Goal: Find specific page/section: Find specific page/section

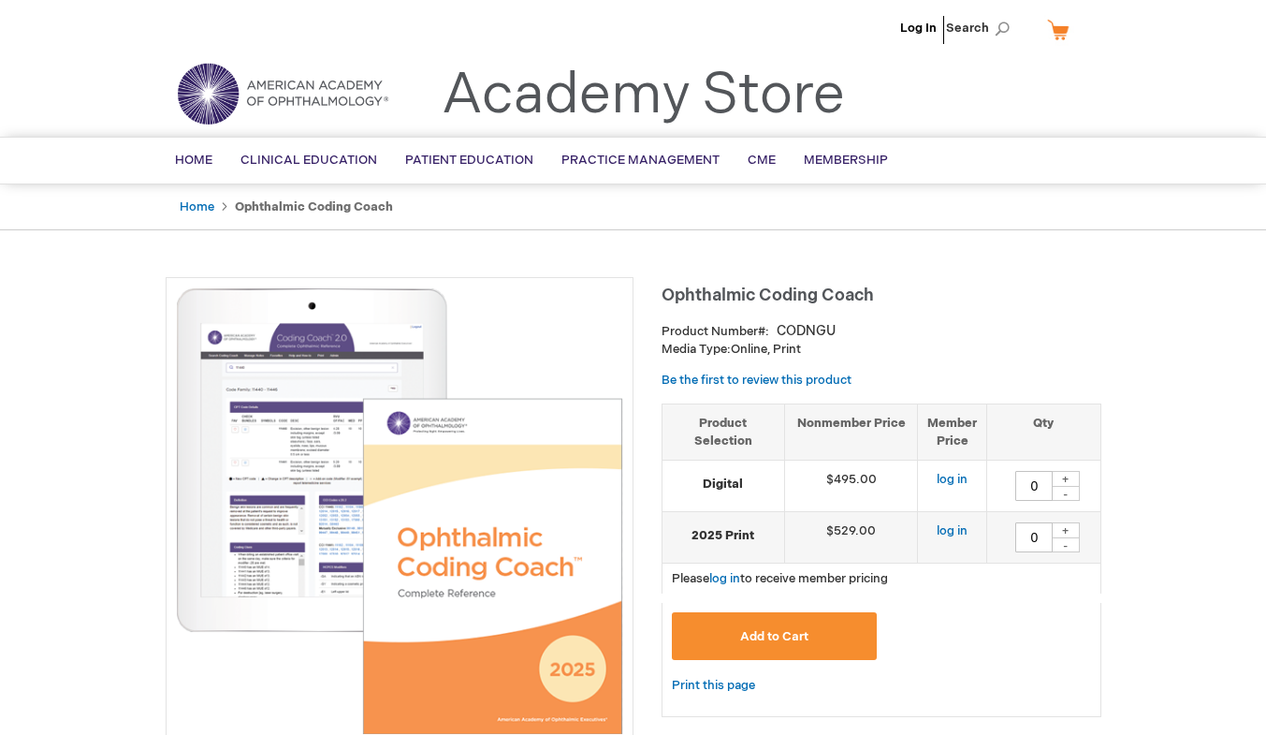
click at [910, 17] on li "Log In" at bounding box center [919, 28] width 46 height 56
click at [912, 19] on li "Log In" at bounding box center [919, 28] width 46 height 56
click at [902, 28] on li "Log In" at bounding box center [919, 28] width 46 height 56
click at [913, 23] on link "Log In" at bounding box center [918, 28] width 37 height 15
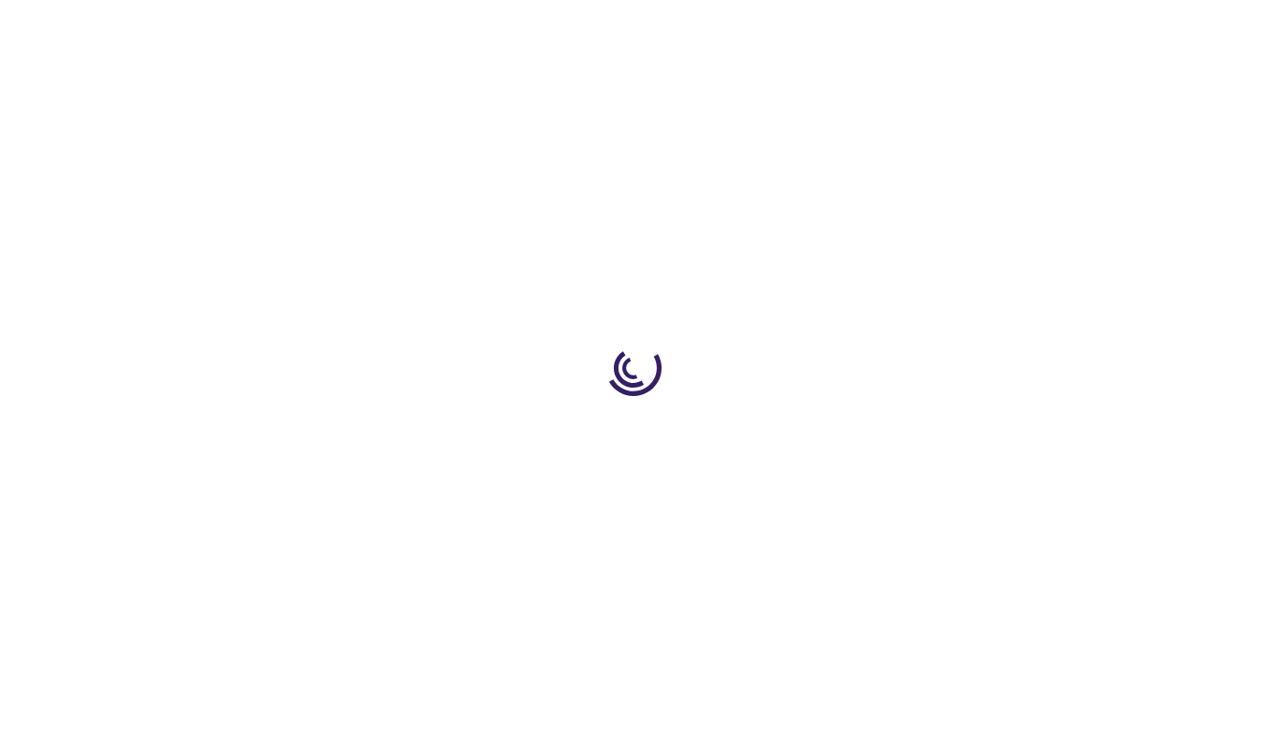
type input "0"
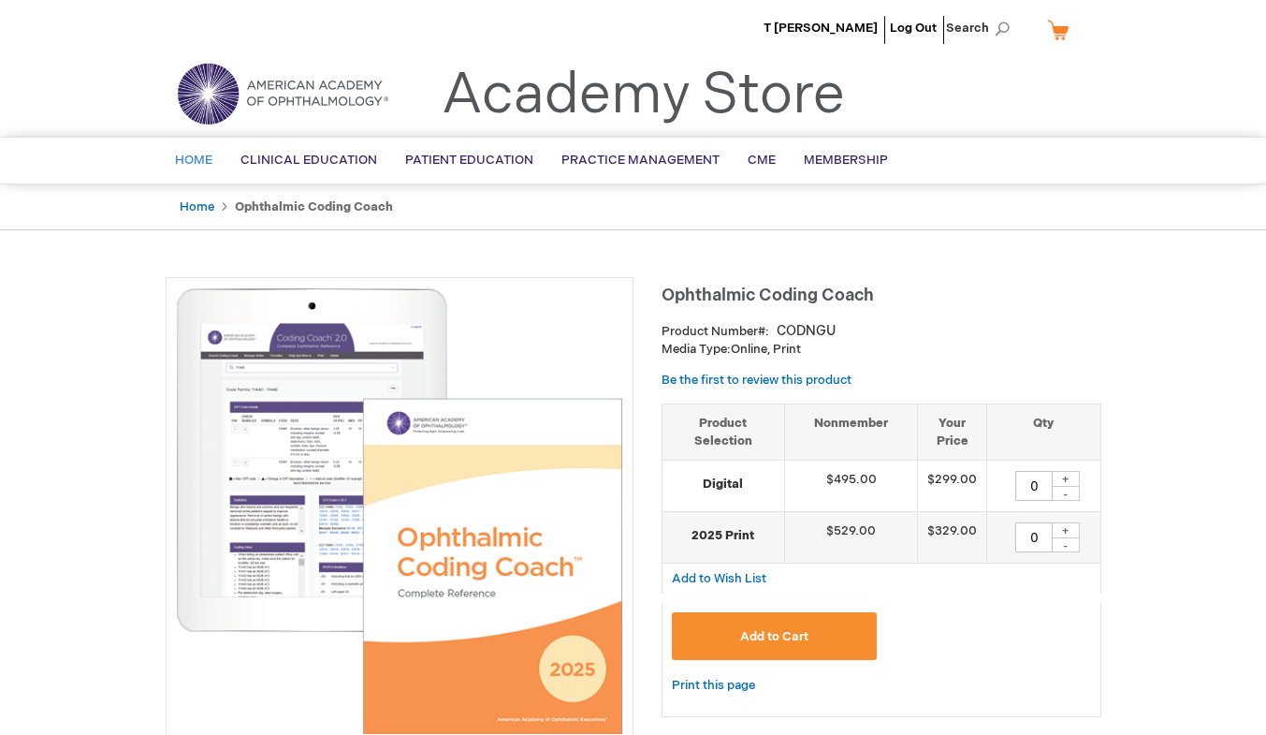
click at [177, 156] on span "Home" at bounding box center [193, 160] width 37 height 15
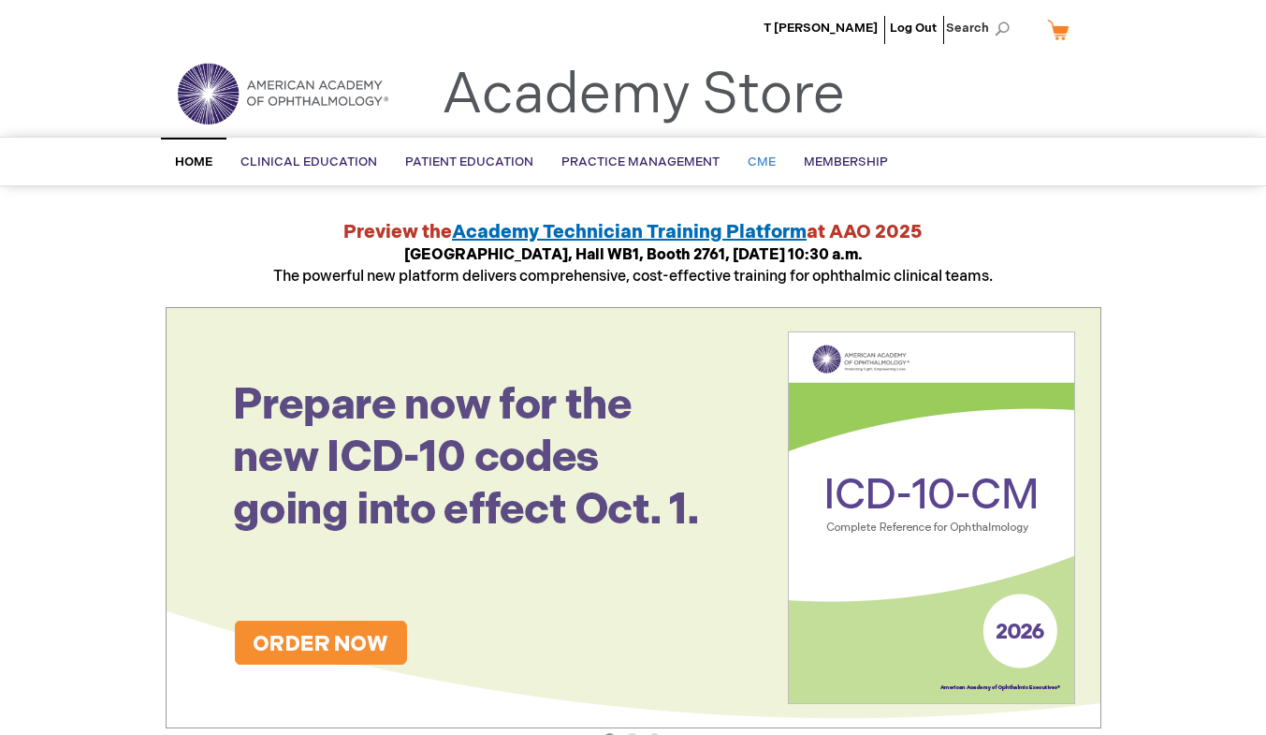
click at [766, 172] on link "CME" at bounding box center [762, 162] width 56 height 46
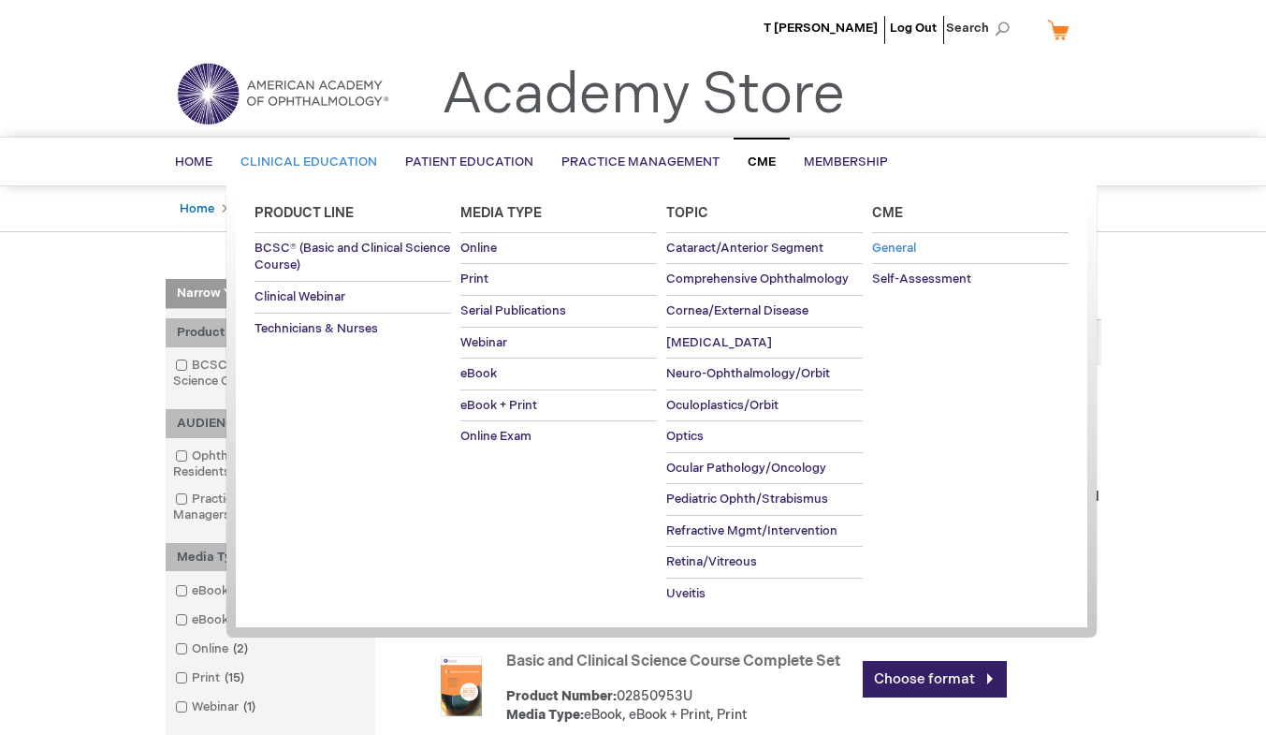
click at [882, 255] on span "General" at bounding box center [894, 248] width 44 height 15
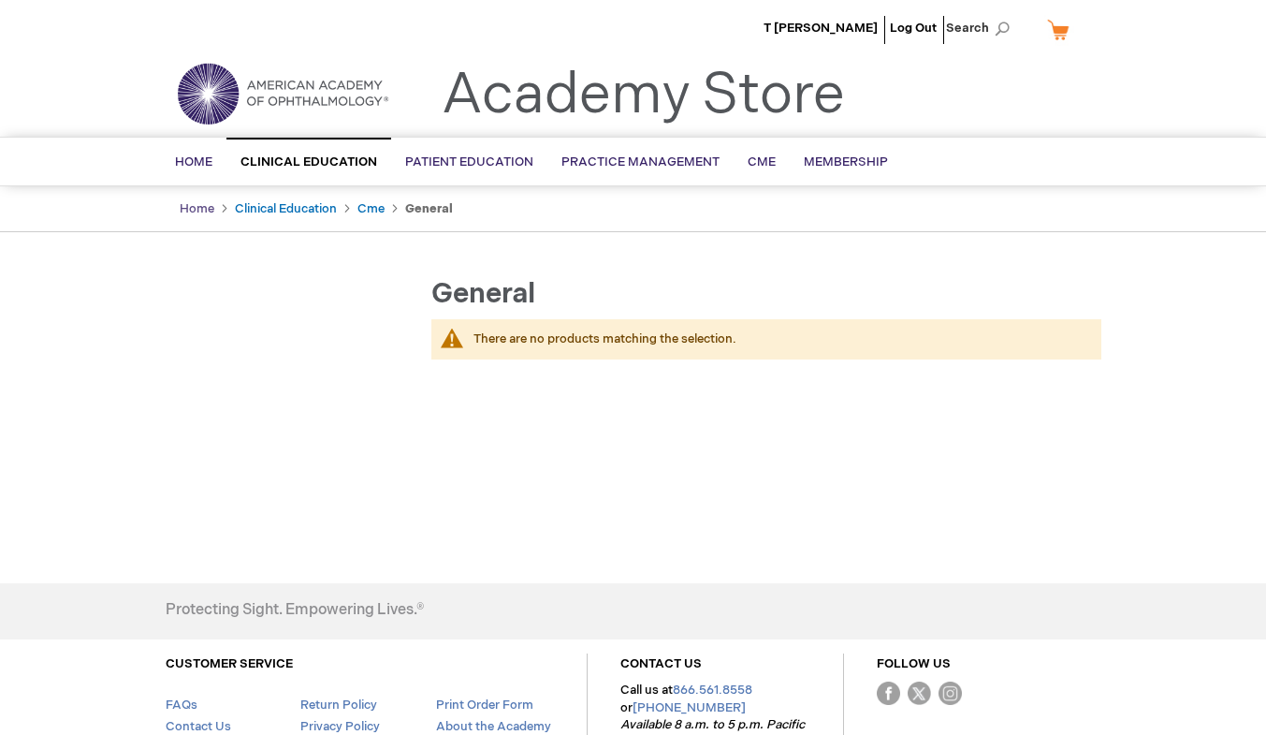
click at [193, 204] on link "Home" at bounding box center [197, 208] width 35 height 15
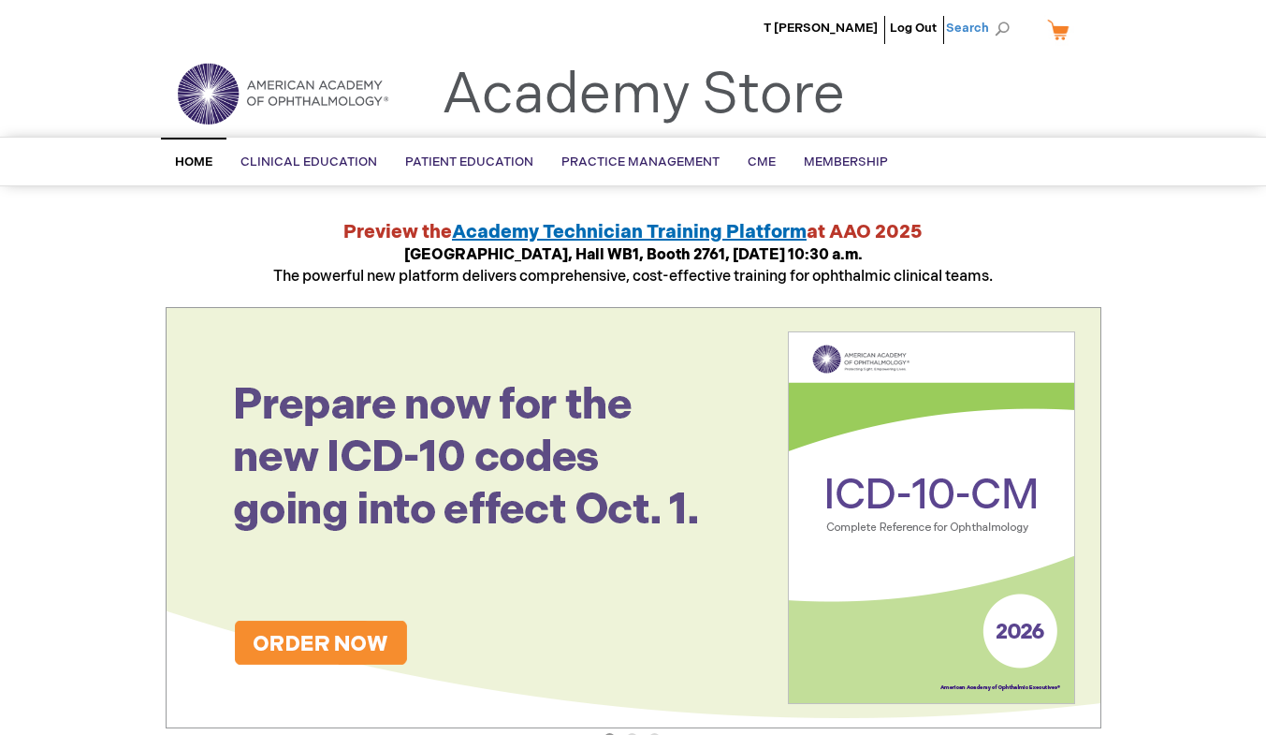
click at [963, 29] on span "Search" at bounding box center [981, 27] width 71 height 37
click at [875, 23] on input "Search" at bounding box center [895, 29] width 194 height 30
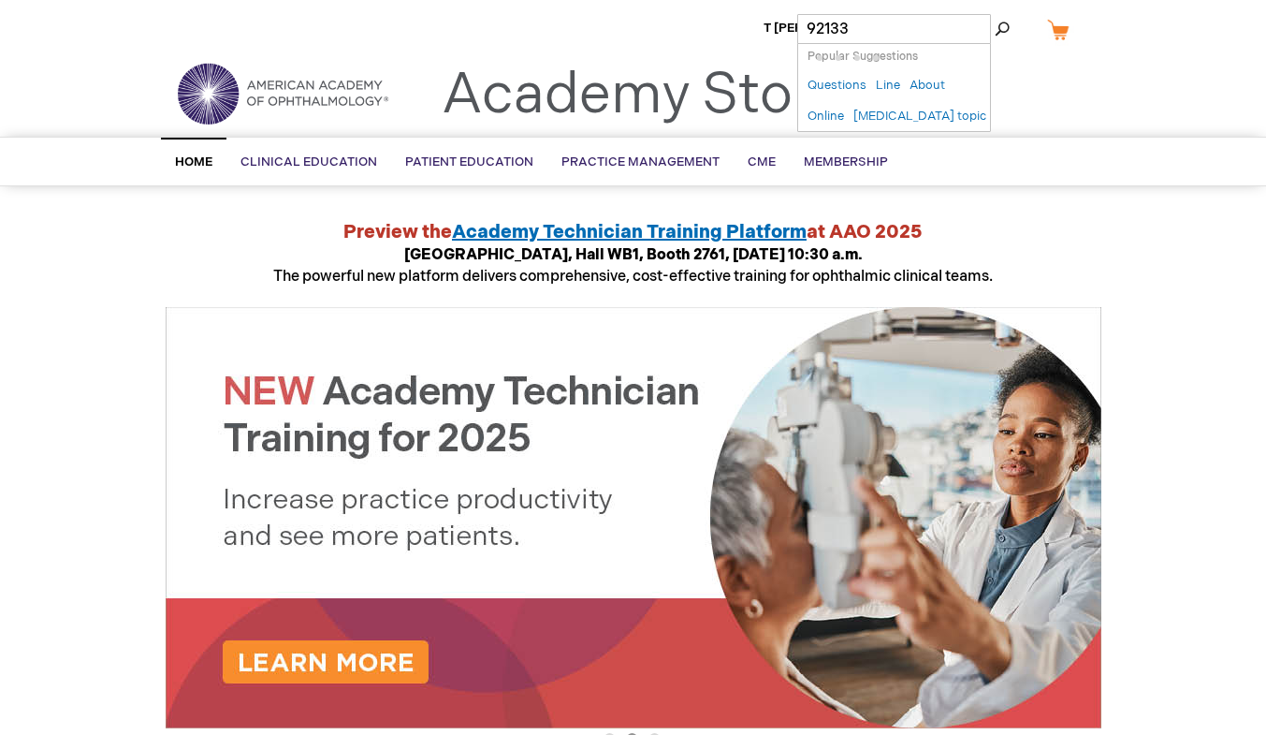
type input "92133"
click at [995, 14] on button "Search" at bounding box center [1002, 29] width 15 height 30
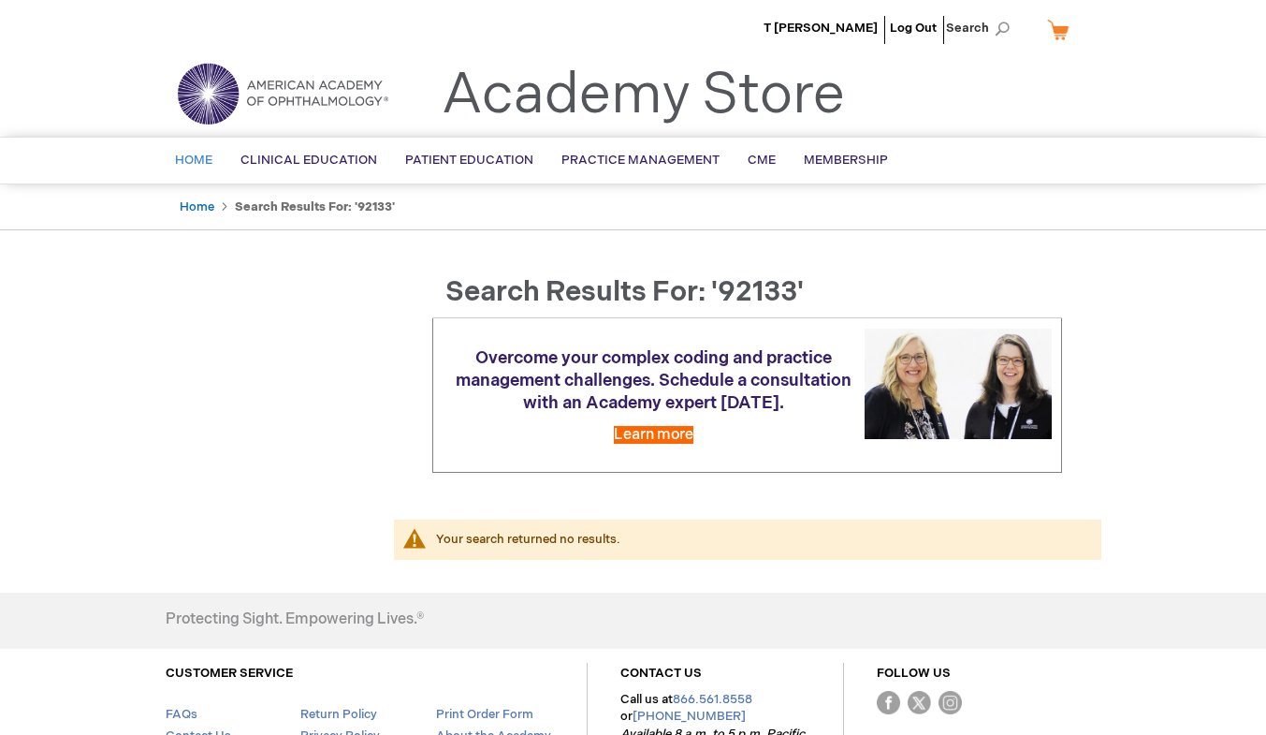
click at [213, 162] on link "Home" at bounding box center [194, 161] width 66 height 46
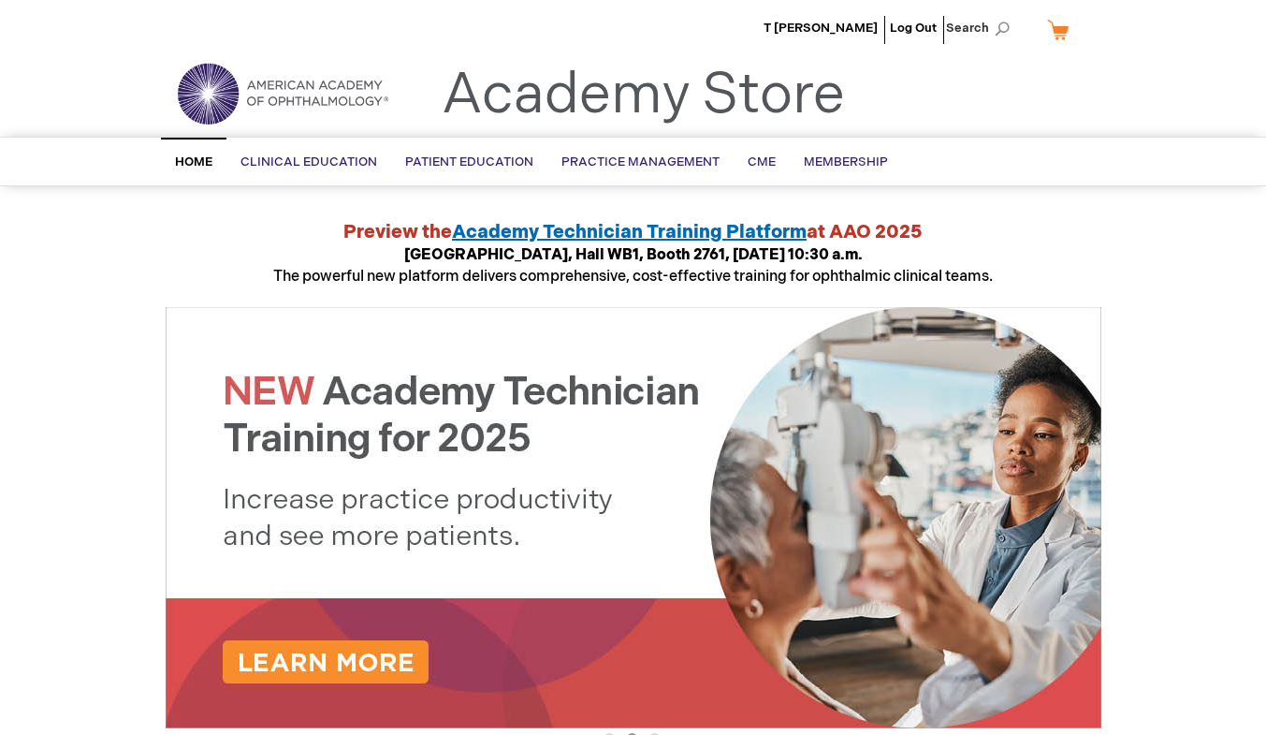
click at [164, 283] on main "Academy Store | American Academy of Ophthalmology Preview the Academy Technicia…" at bounding box center [634, 643] width 964 height 886
